Goal: Find specific page/section

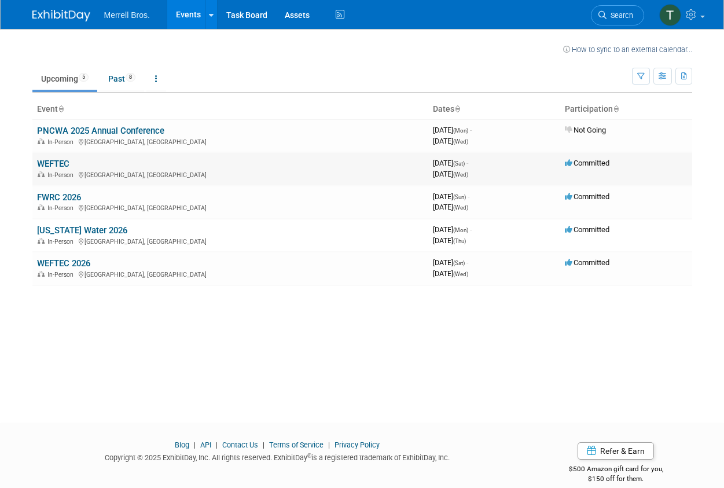
click at [56, 161] on link "WEFTEC" at bounding box center [53, 164] width 32 height 10
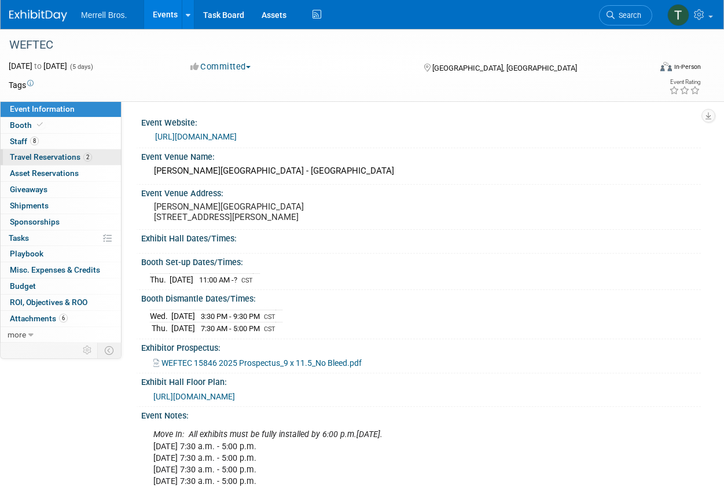
click at [68, 157] on span "Travel Reservations 2" at bounding box center [51, 156] width 82 height 9
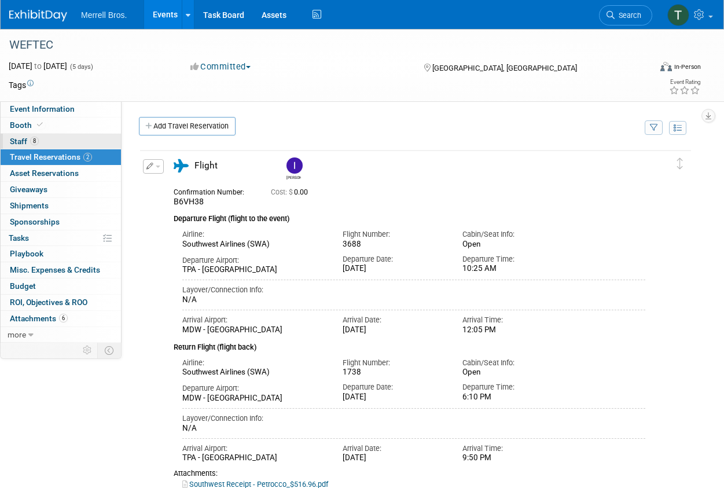
click at [34, 136] on link "8 Staff 8" at bounding box center [61, 142] width 120 height 16
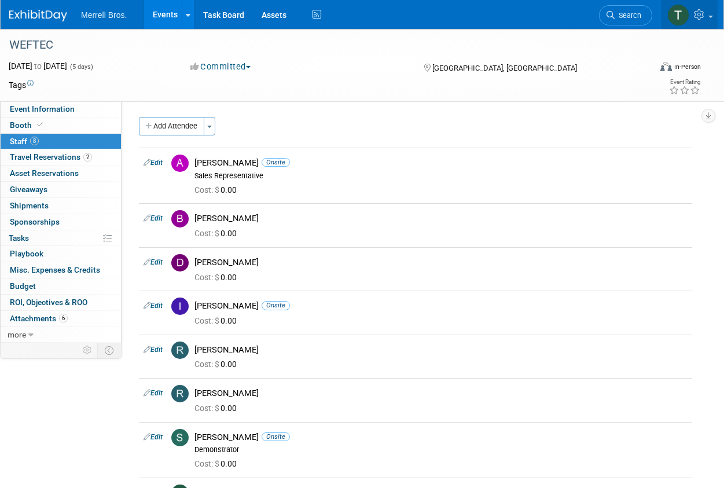
click at [711, 16] on span at bounding box center [711, 17] width 5 height 2
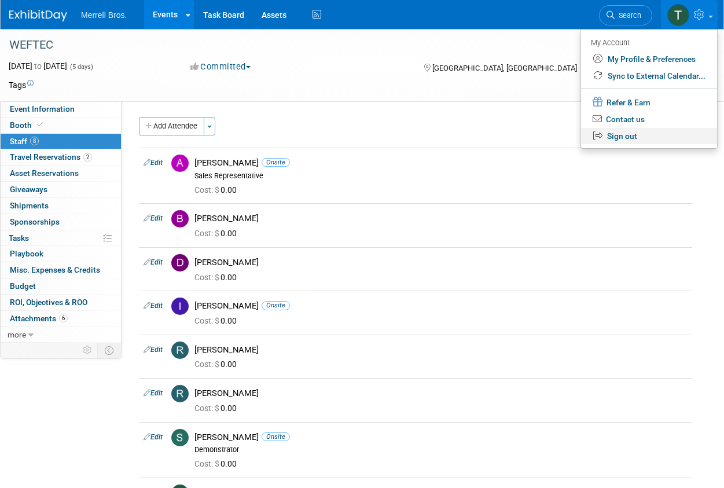
click at [637, 140] on link "Sign out" at bounding box center [649, 136] width 136 height 17
